Goal: Information Seeking & Learning: Learn about a topic

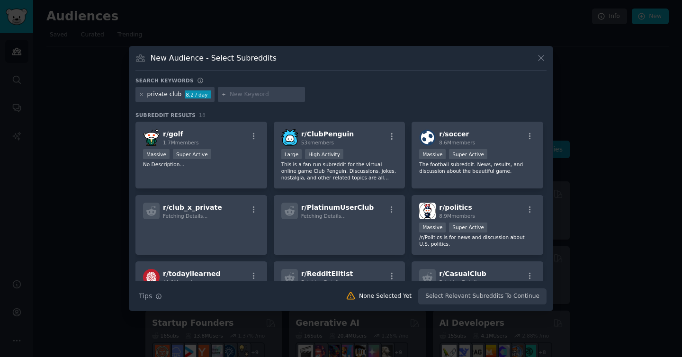
click at [536, 57] on icon at bounding box center [541, 58] width 10 height 10
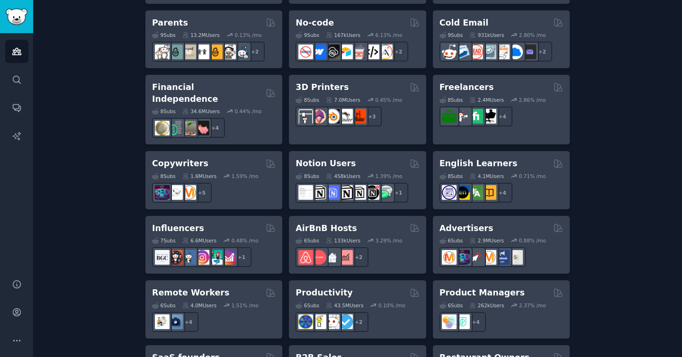
scroll to position [626, 0]
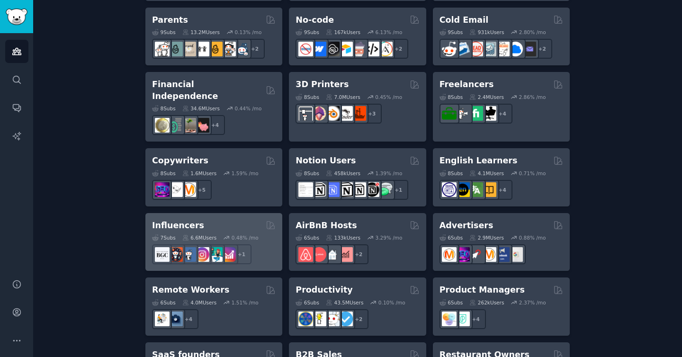
click at [166, 220] on h2 "Influencers" at bounding box center [178, 226] width 52 height 12
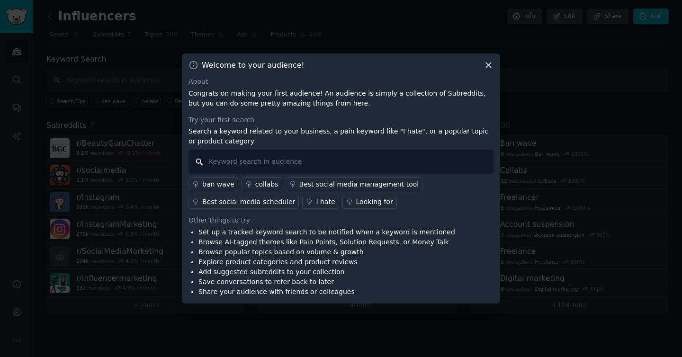
click at [251, 164] on input "text" at bounding box center [340, 162] width 305 height 24
type input "JEWELERY"
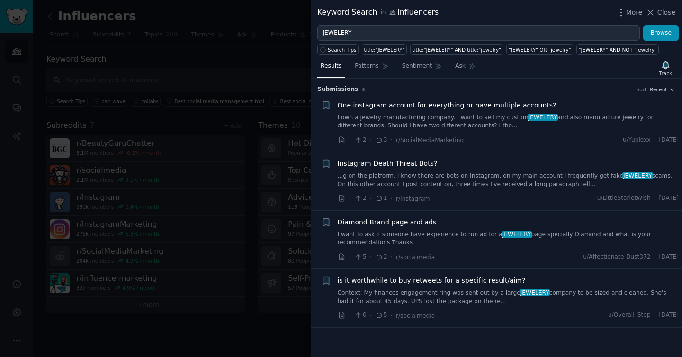
click at [443, 105] on span "One instagram account for everything or have multiple accounts?" at bounding box center [447, 105] width 219 height 10
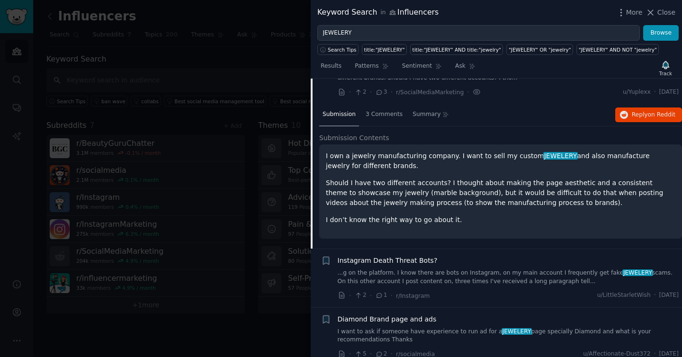
scroll to position [46, 0]
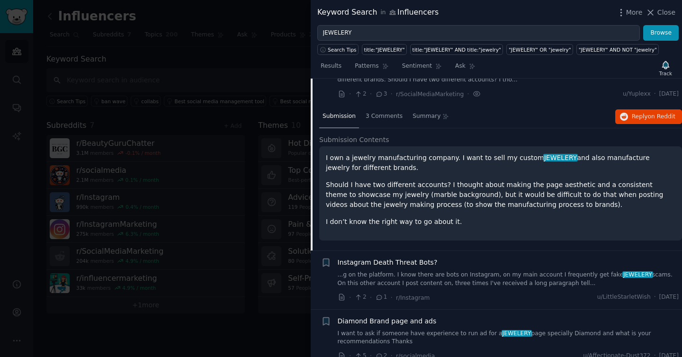
click at [457, 189] on p "Should I have two different accounts? I thought about making the page aesthetic…" at bounding box center [500, 195] width 349 height 30
click at [627, 116] on button "Reply on Reddit" at bounding box center [648, 116] width 67 height 15
